Goal: Information Seeking & Learning: Learn about a topic

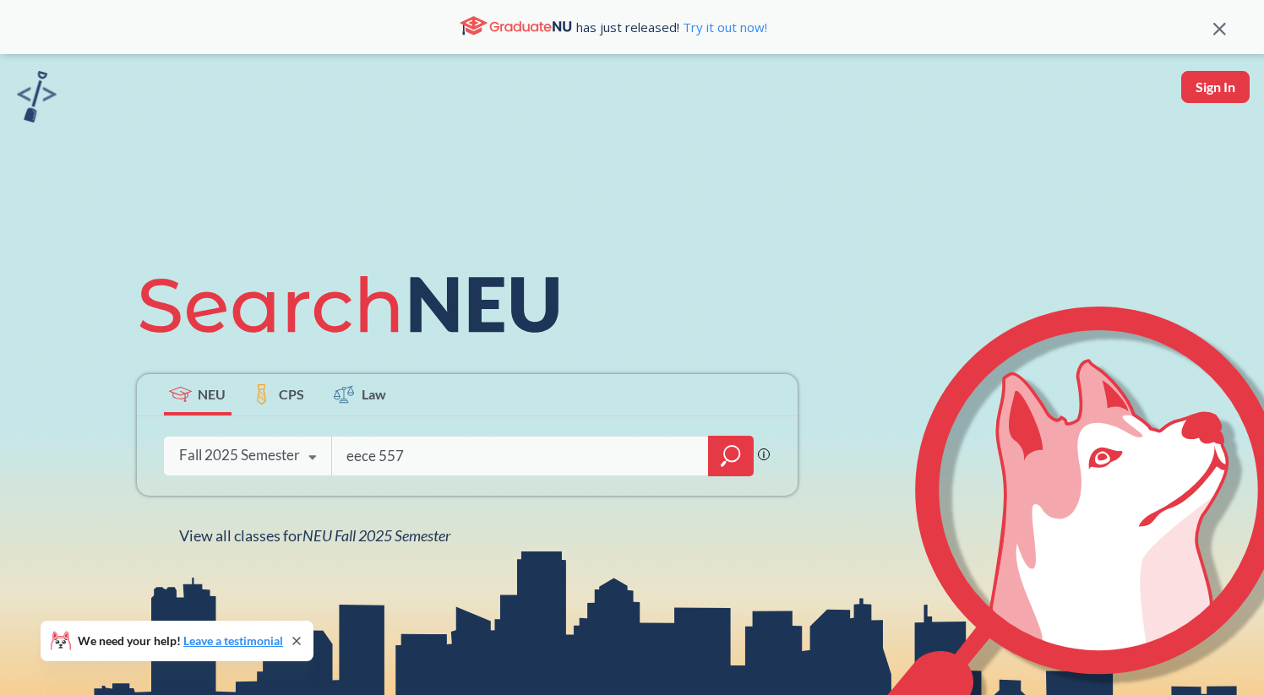
type input "eece 5576"
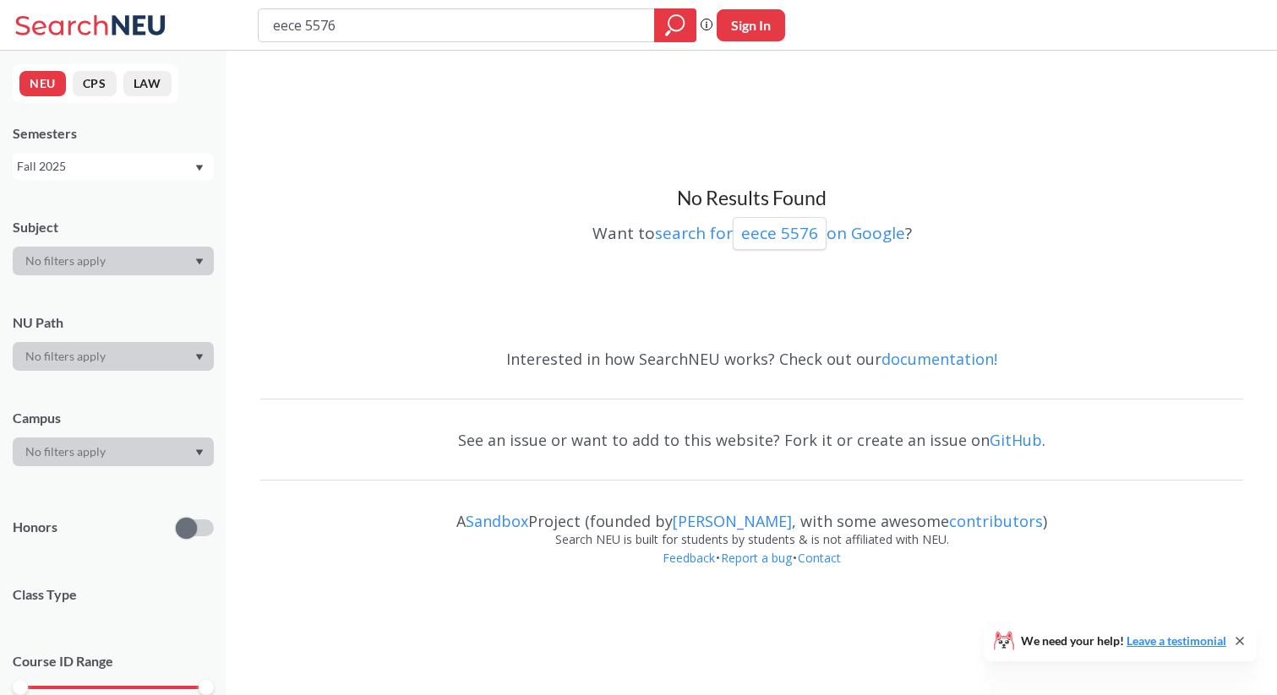
click at [159, 166] on div "Fall 2025" at bounding box center [105, 166] width 177 height 19
click at [159, 286] on div "Spring 2025" at bounding box center [117, 290] width 191 height 19
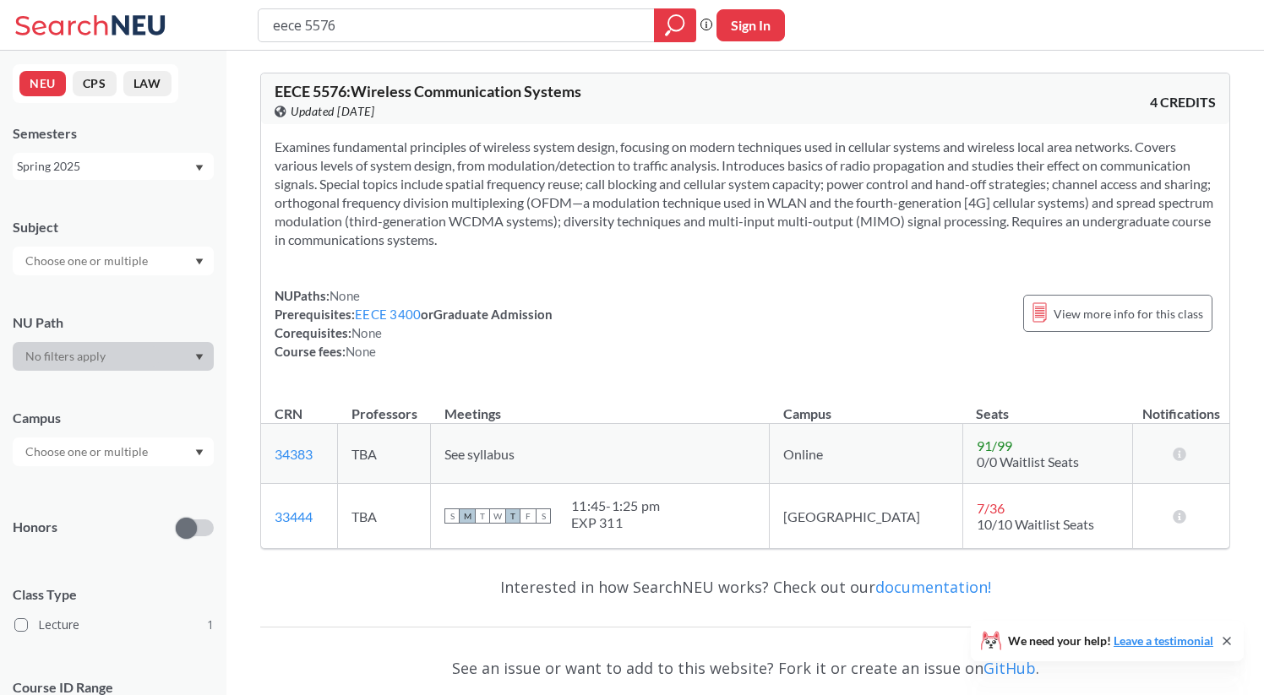
click at [166, 169] on div "Spring 2025" at bounding box center [105, 166] width 177 height 19
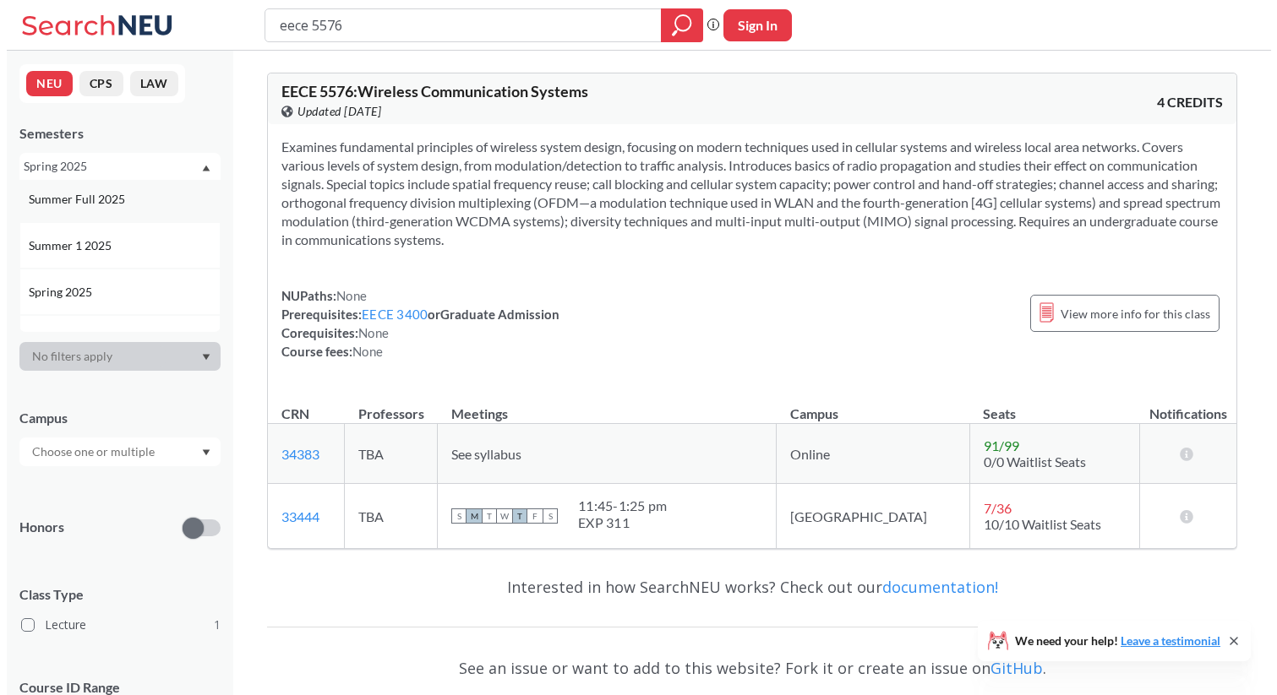
scroll to position [130, 0]
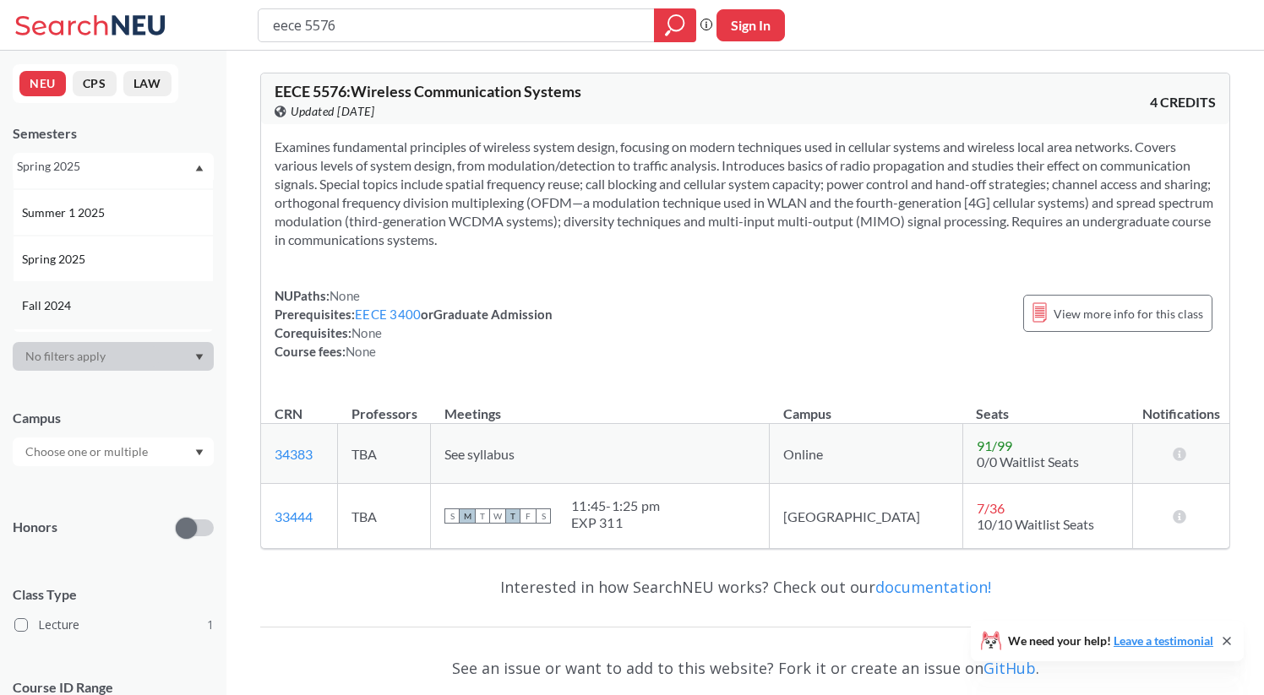
click at [163, 292] on div "Fall 2024" at bounding box center [113, 305] width 201 height 46
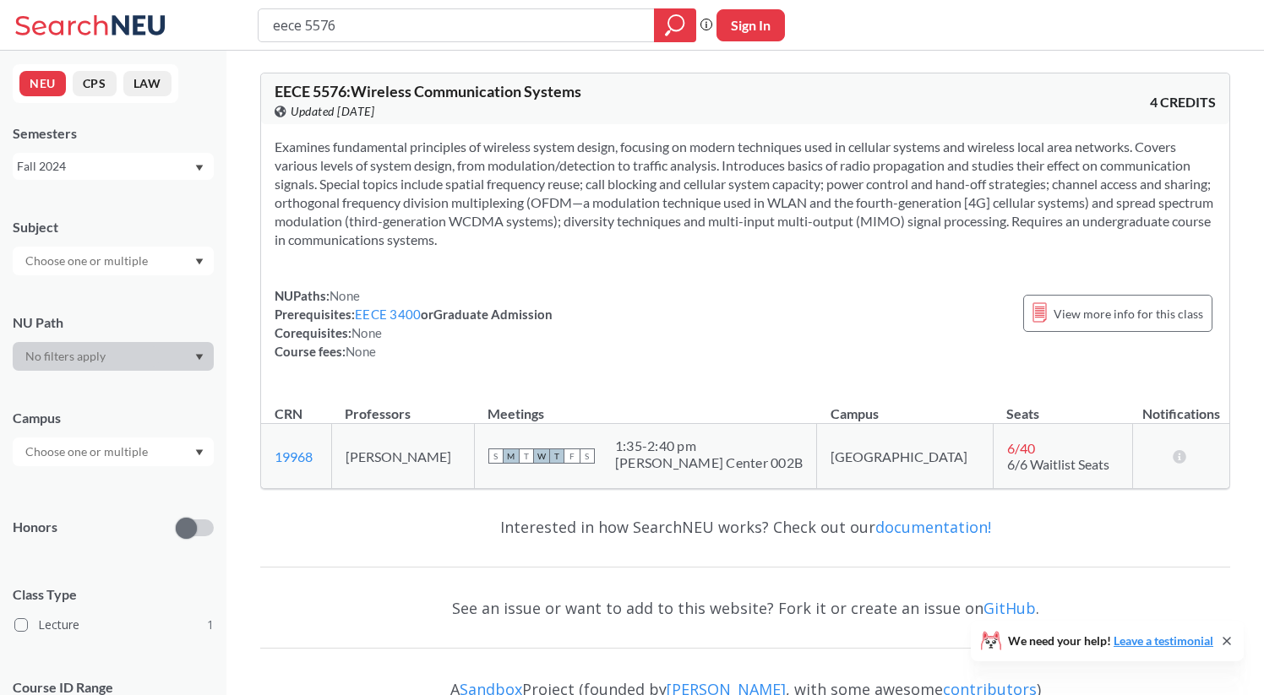
click at [172, 166] on div "Fall 2024" at bounding box center [105, 166] width 177 height 19
click at [1112, 316] on span "View more info for this class" at bounding box center [1128, 313] width 150 height 21
click at [438, 30] on input "eece 5576" at bounding box center [456, 25] width 371 height 29
type input "eece 7374"
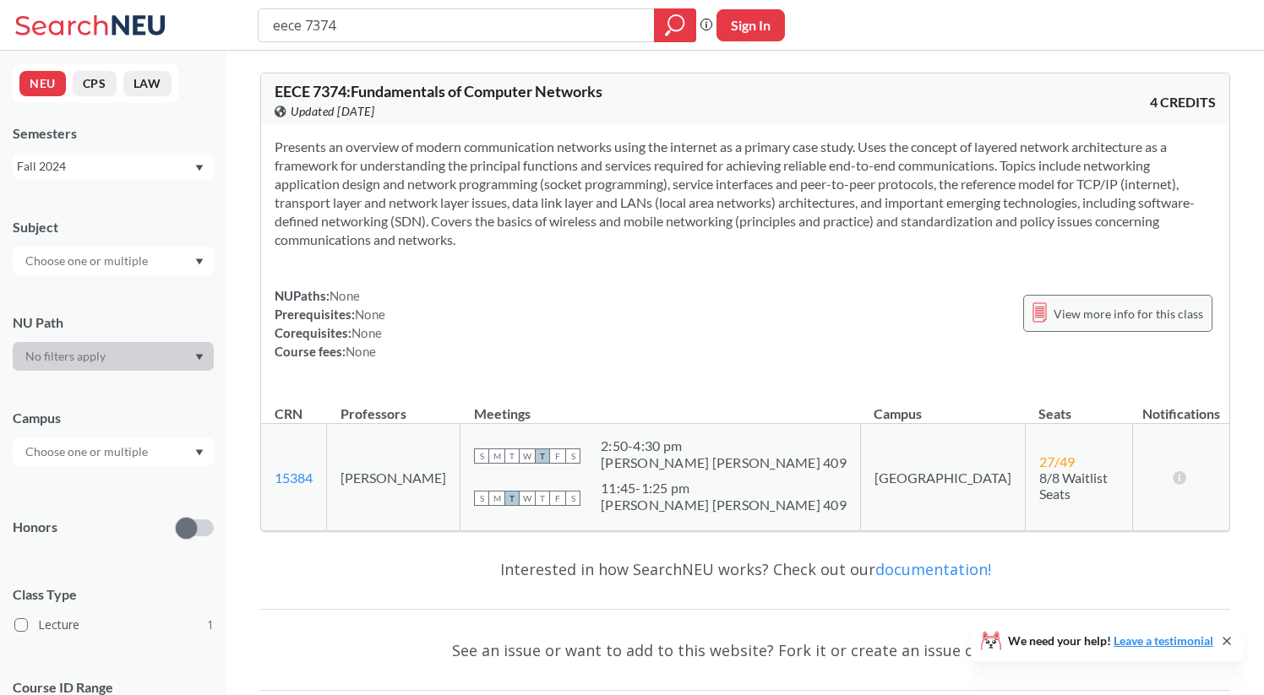
click at [1046, 319] on icon at bounding box center [1039, 312] width 14 height 20
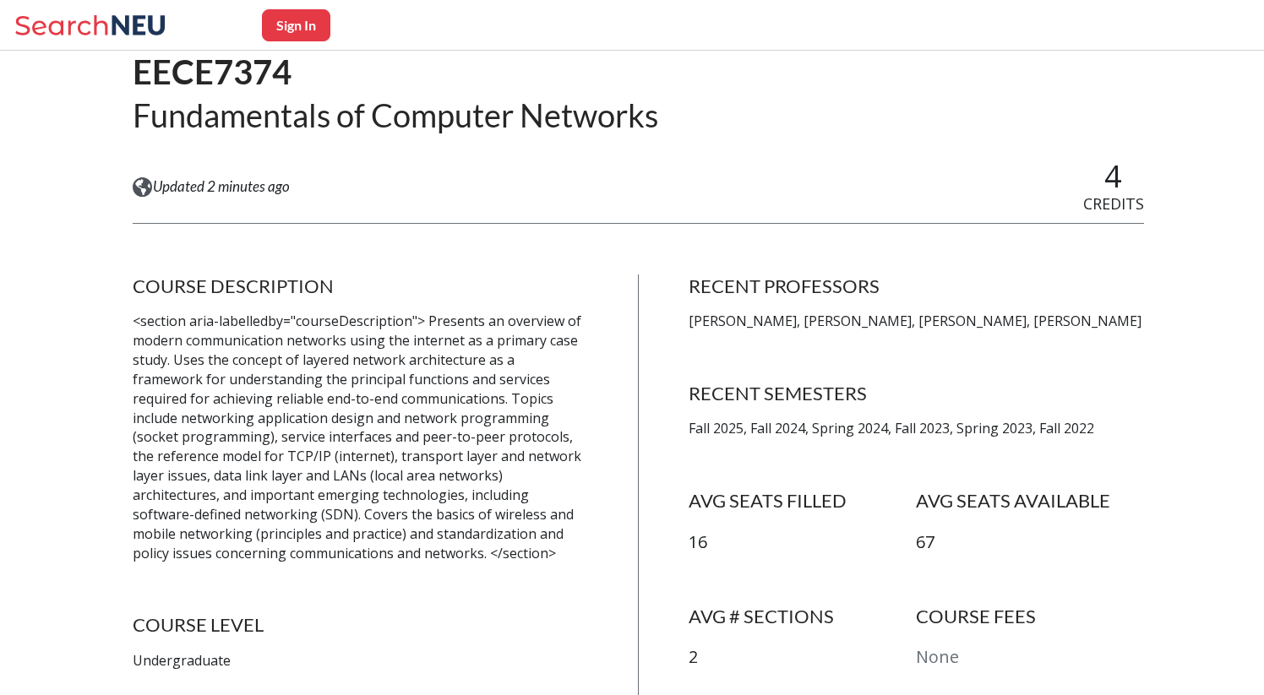
scroll to position [150, 0]
